Goal: Navigation & Orientation: Find specific page/section

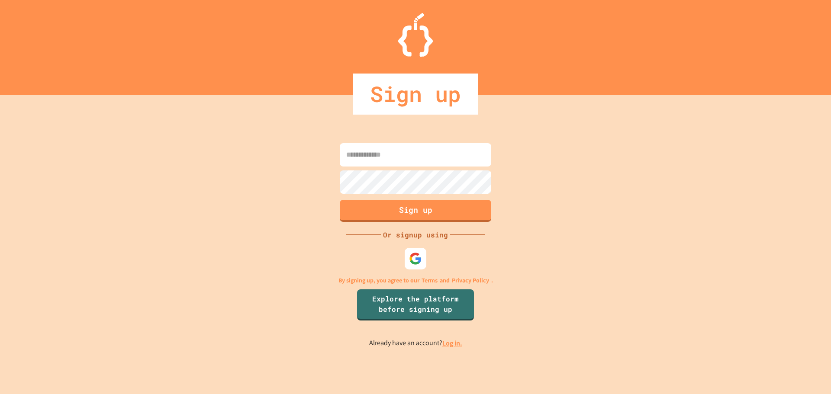
click at [389, 165] on input at bounding box center [416, 154] width 152 height 23
click at [388, 164] on input at bounding box center [416, 154] width 152 height 23
click at [420, 255] on img at bounding box center [416, 259] width 14 height 14
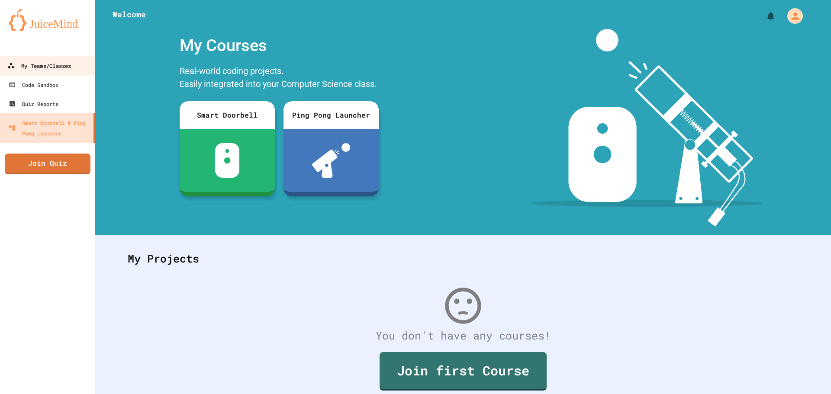
click at [48, 65] on div "My Teams/Classes" at bounding box center [39, 66] width 64 height 11
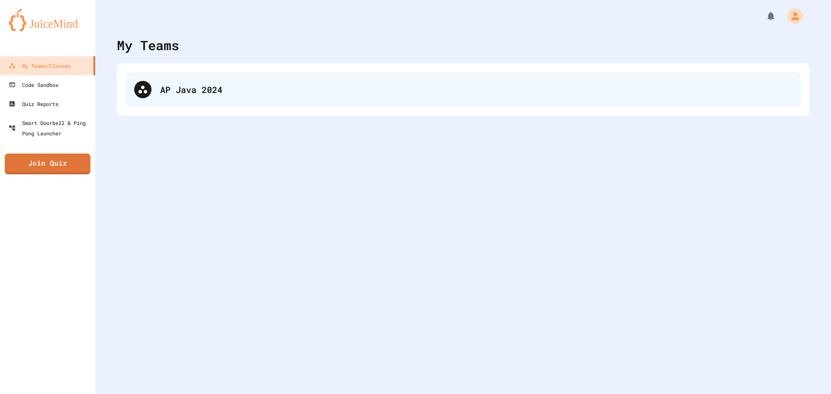
click at [156, 84] on div "AP Java 2024" at bounding box center [463, 89] width 675 height 35
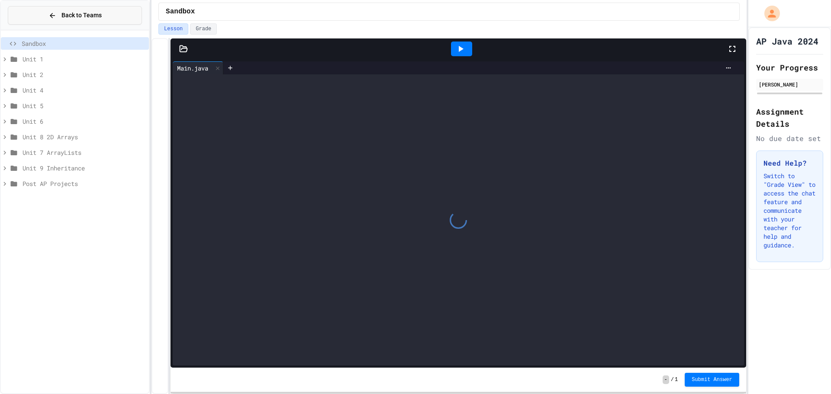
click at [27, 6] on button "Back to Teams" at bounding box center [75, 15] width 134 height 19
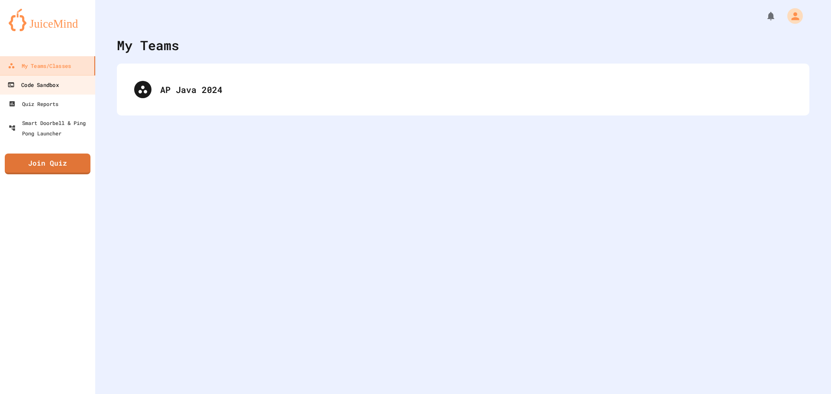
click at [68, 87] on link "Code Sandbox" at bounding box center [48, 84] width 98 height 19
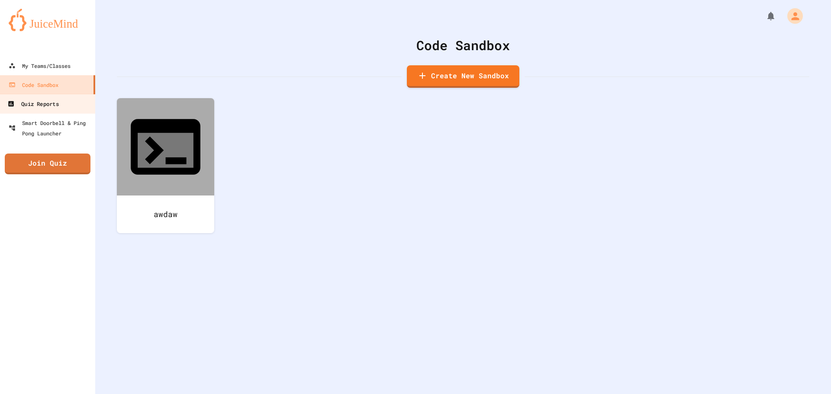
click at [62, 101] on link "Quiz Reports" at bounding box center [48, 103] width 98 height 19
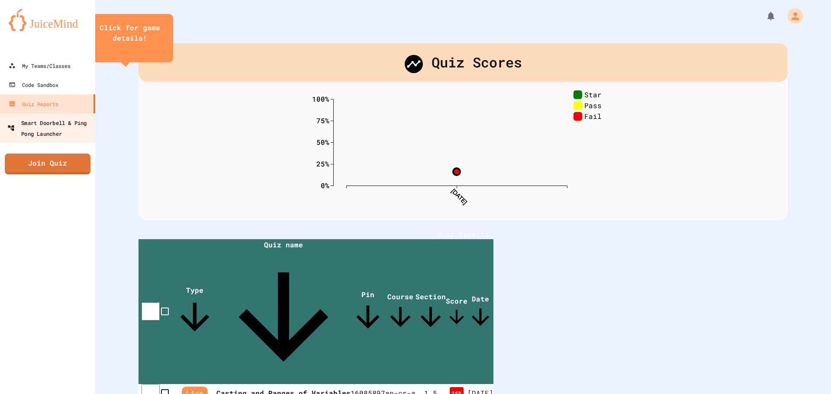
click at [58, 123] on div "Smart Doorbell & Ping Pong Launcher" at bounding box center [50, 127] width 86 height 21
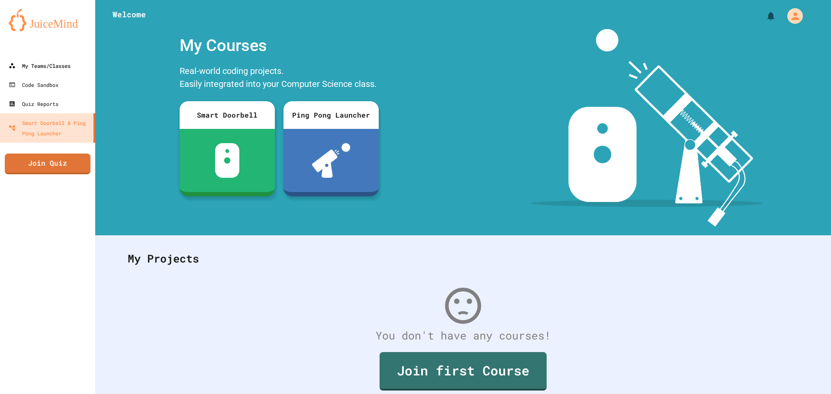
click at [74, 58] on link "My Teams/Classes" at bounding box center [47, 65] width 95 height 19
